Goal: Task Accomplishment & Management: Manage account settings

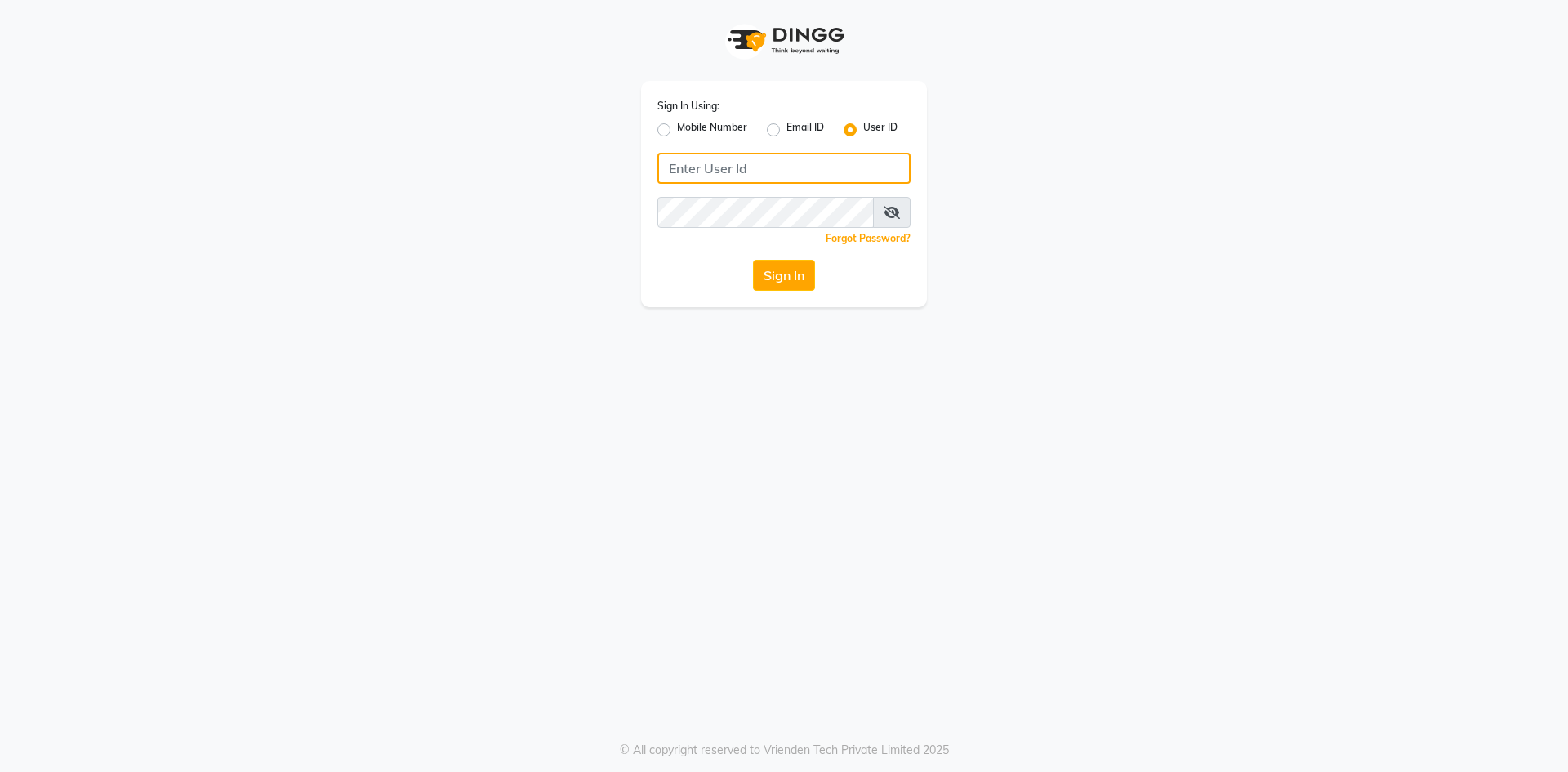
click at [761, 160] on input "Username" at bounding box center [784, 168] width 254 height 31
type input "Revivalstudio"
click at [799, 277] on button "Sign In" at bounding box center [784, 275] width 62 height 31
